Goal: Information Seeking & Learning: Learn about a topic

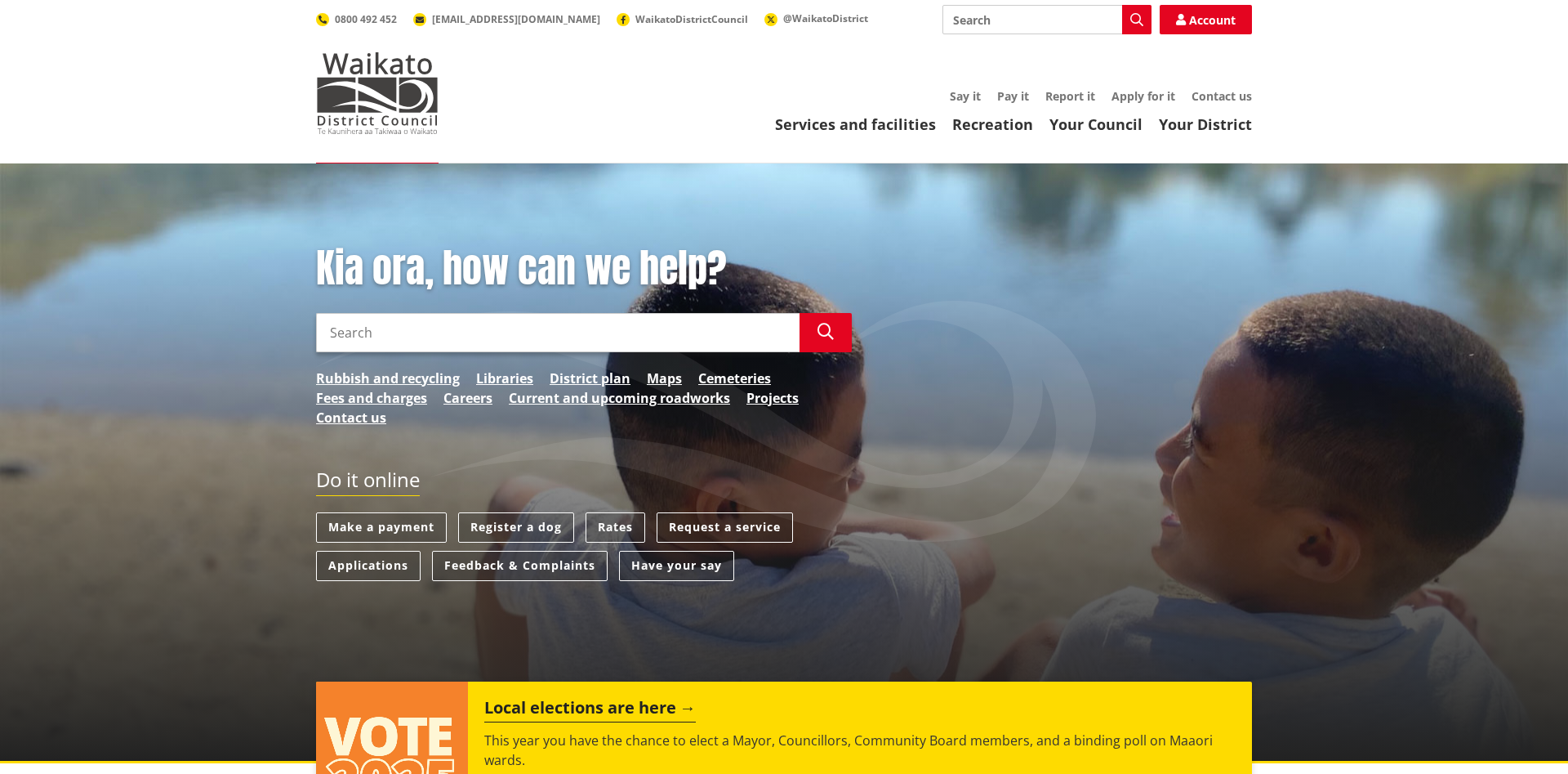
click at [330, 334] on input "Search" at bounding box center [557, 333] width 483 height 39
type input "Reduce road speed"
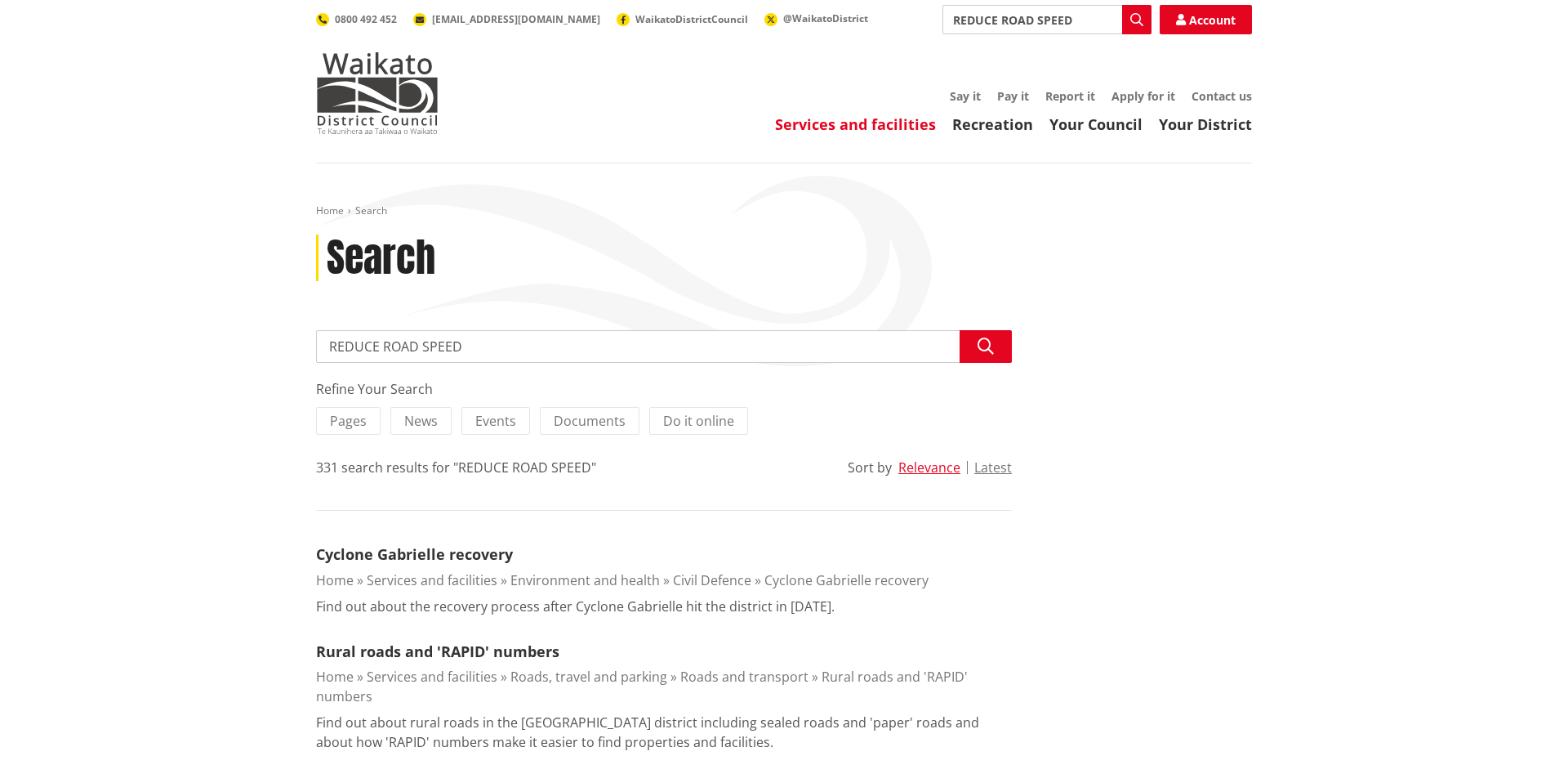
click at [861, 117] on link "Services and facilities" at bounding box center [855, 124] width 161 height 19
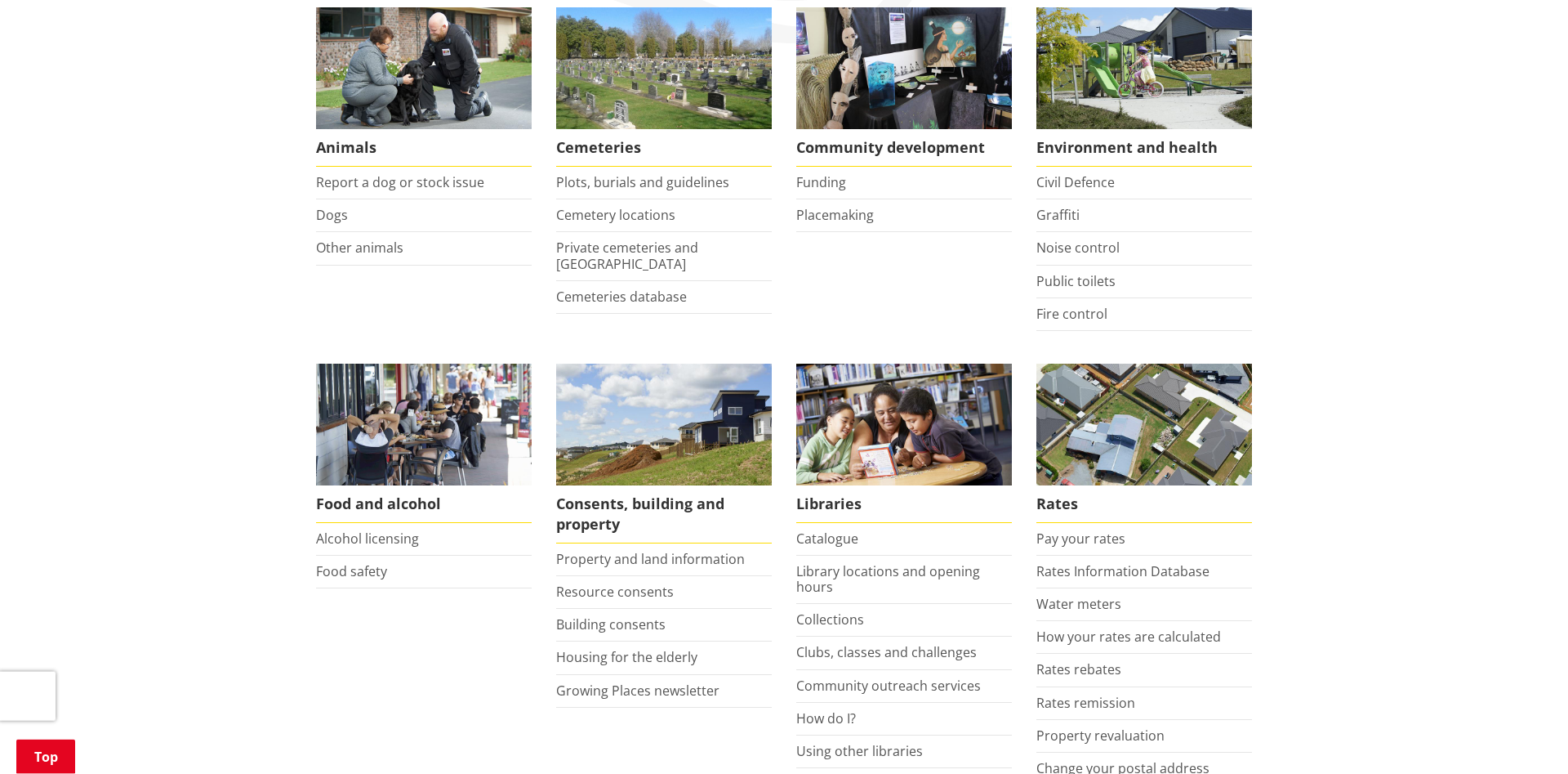
scroll to position [334, 0]
